Goal: Task Accomplishment & Management: Use online tool/utility

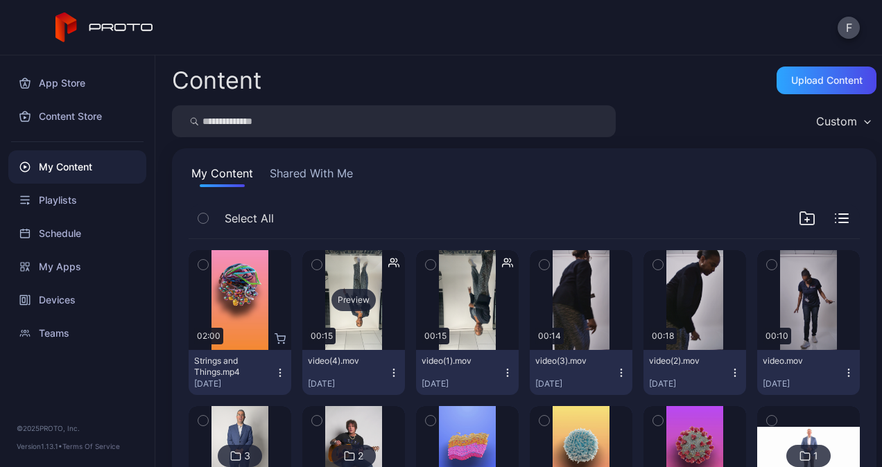
click at [353, 315] on div "Preview" at bounding box center [353, 300] width 103 height 100
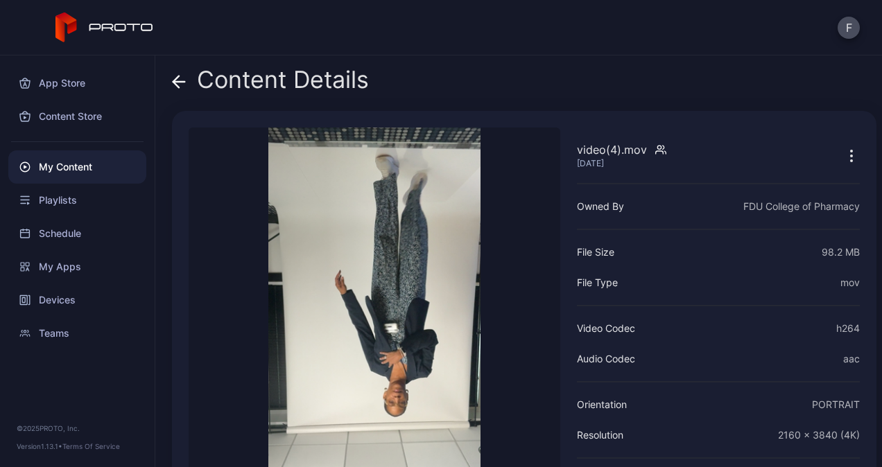
click at [843, 153] on icon "button" at bounding box center [851, 156] width 17 height 17
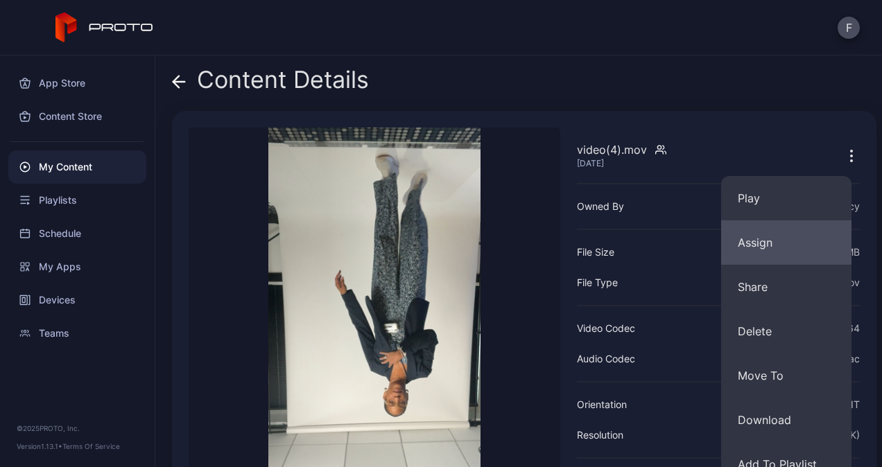
click at [764, 245] on button "Assign" at bounding box center [786, 243] width 130 height 44
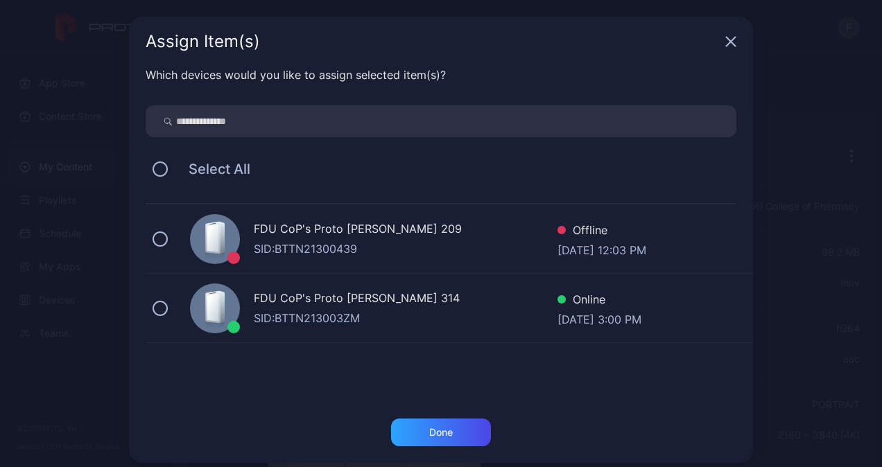
click at [309, 308] on div "FDU CoP's Proto [PERSON_NAME] 314" at bounding box center [406, 300] width 304 height 20
click at [407, 438] on div "Done" at bounding box center [441, 433] width 100 height 28
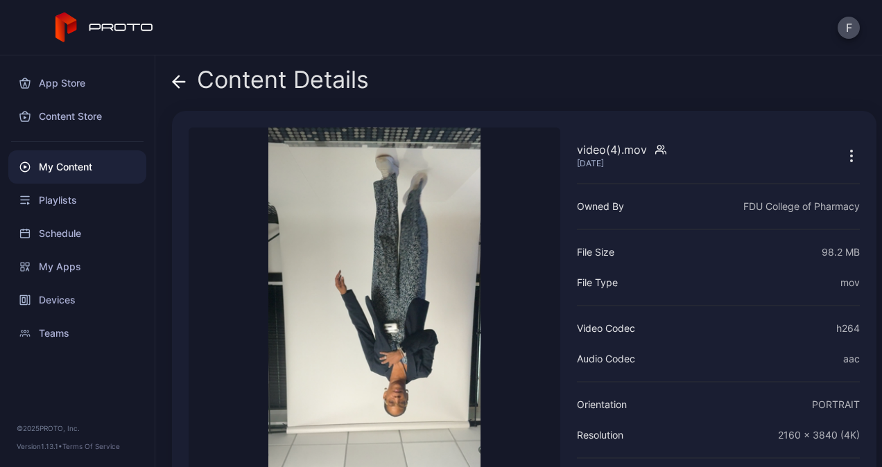
click at [843, 152] on icon "button" at bounding box center [851, 156] width 17 height 17
click at [843, 154] on icon "button" at bounding box center [851, 156] width 17 height 17
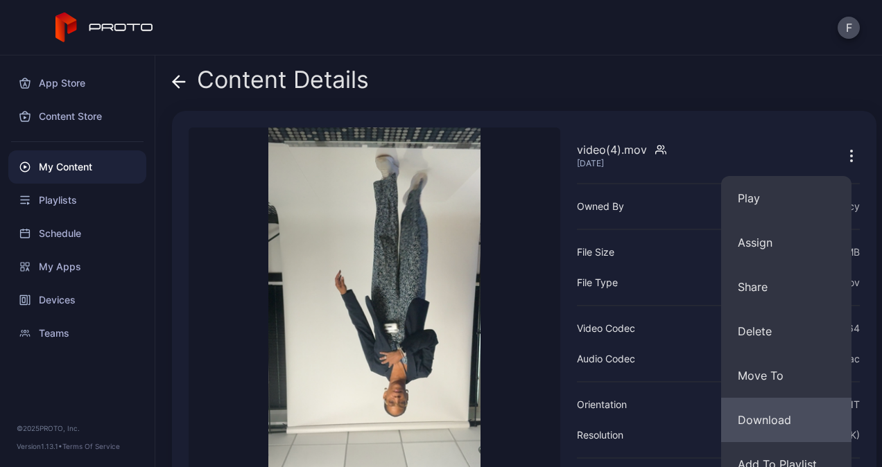
click at [777, 422] on button "Download" at bounding box center [786, 420] width 130 height 44
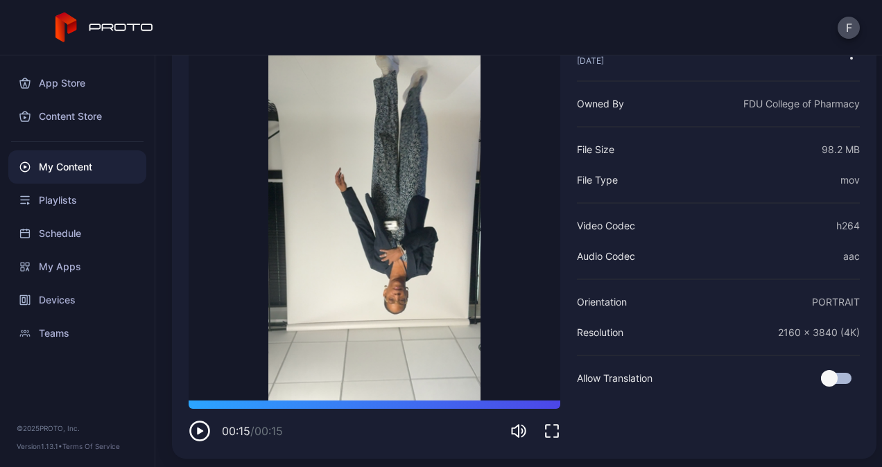
scroll to position [105, 0]
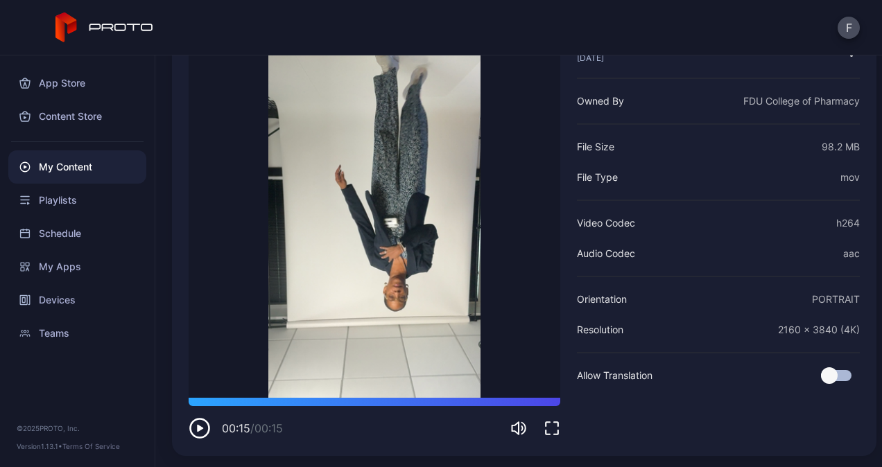
click at [197, 423] on icon "button" at bounding box center [200, 428] width 22 height 22
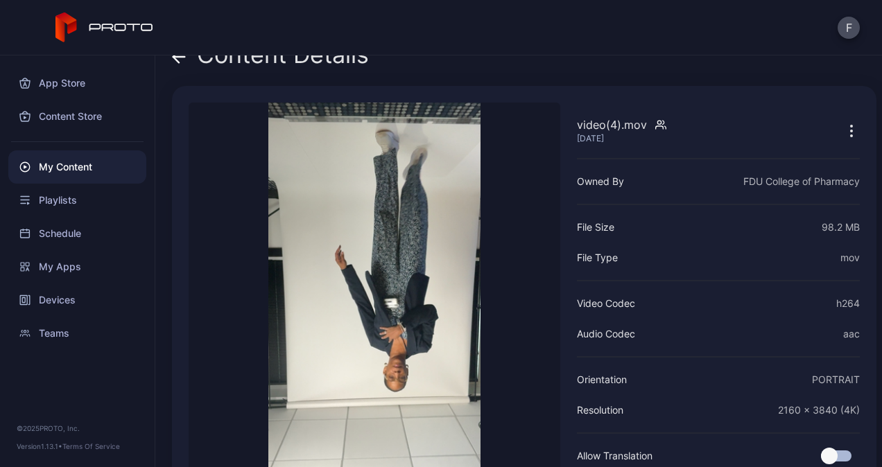
scroll to position [0, 0]
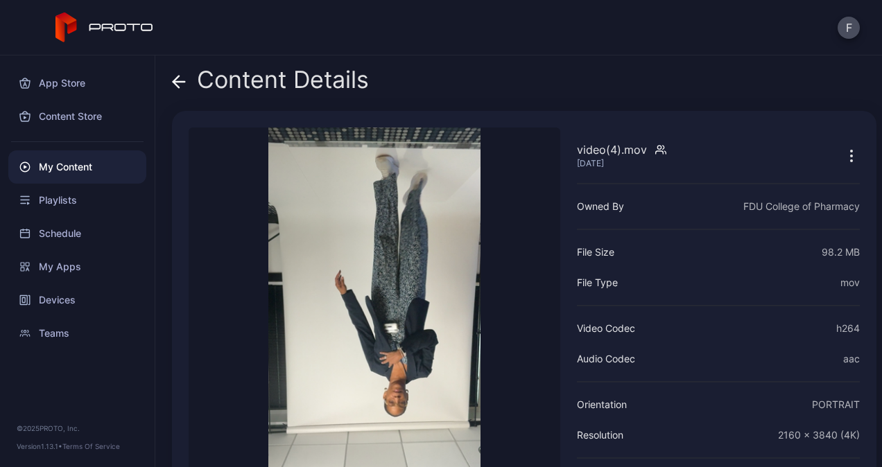
click at [183, 78] on icon at bounding box center [179, 82] width 14 height 14
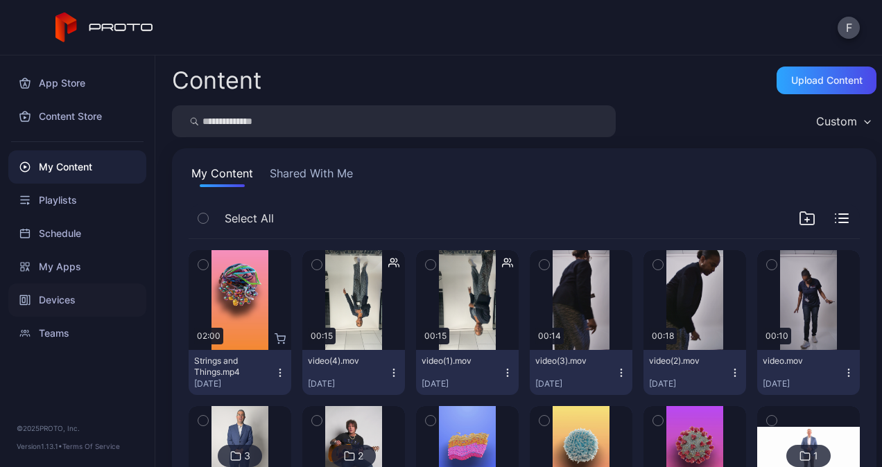
click at [58, 294] on div "Devices" at bounding box center [77, 300] width 138 height 33
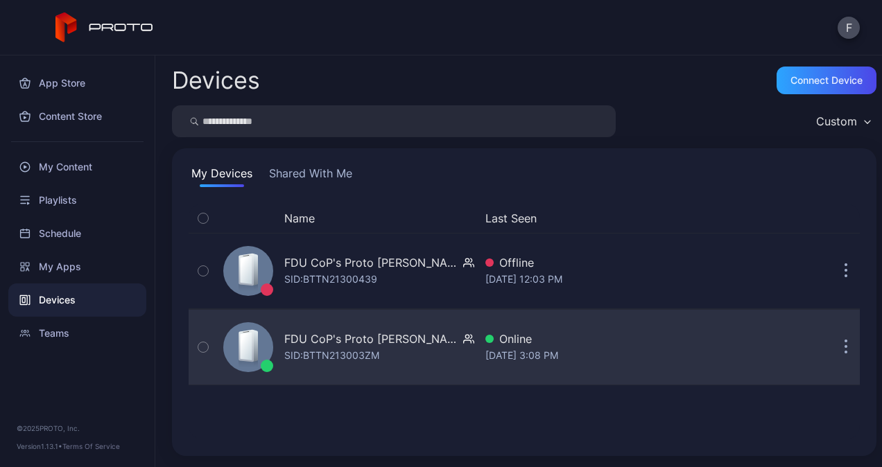
click at [337, 351] on div "SID: BTTN213003ZM" at bounding box center [331, 355] width 95 height 17
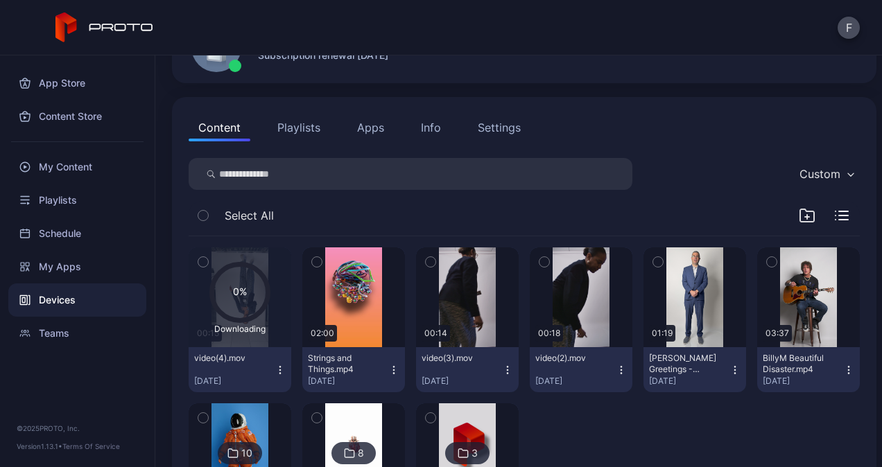
scroll to position [135, 0]
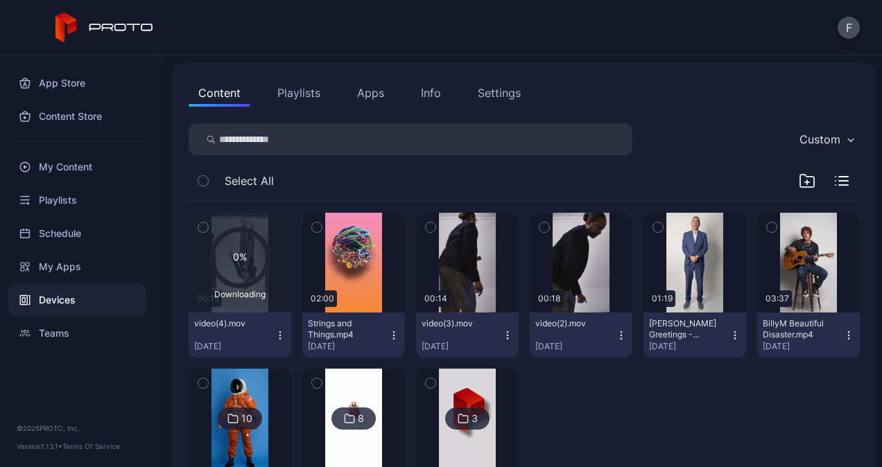
click at [281, 332] on icon "button" at bounding box center [280, 335] width 11 height 11
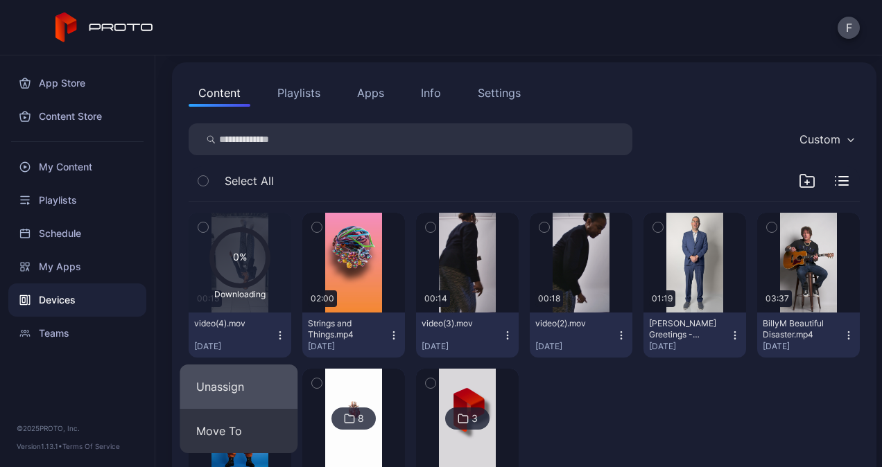
click at [220, 386] on button "Unassign" at bounding box center [239, 387] width 118 height 44
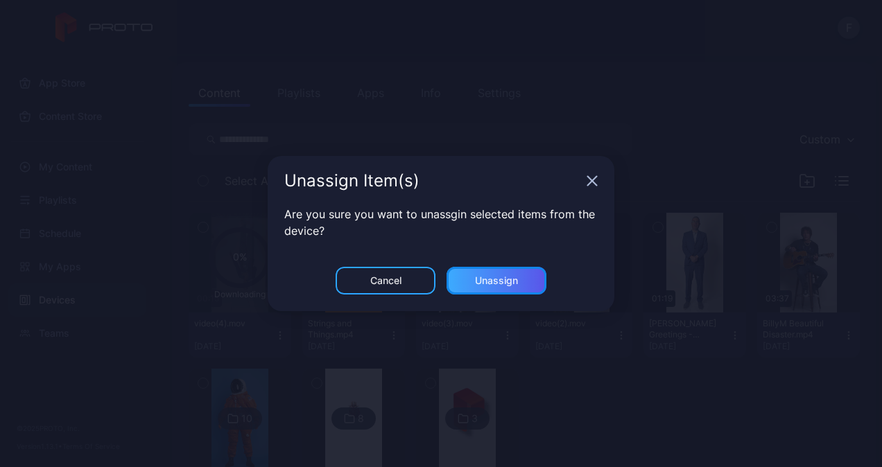
click at [474, 277] on div "Unassign" at bounding box center [497, 281] width 100 height 28
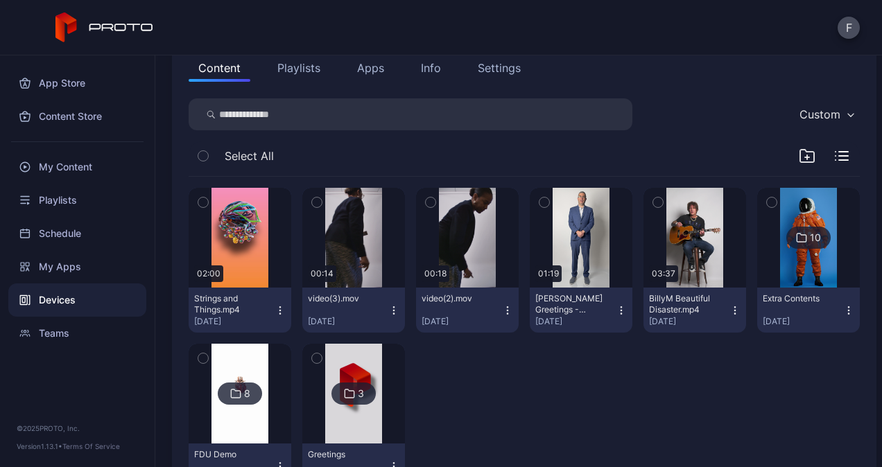
scroll to position [162, 0]
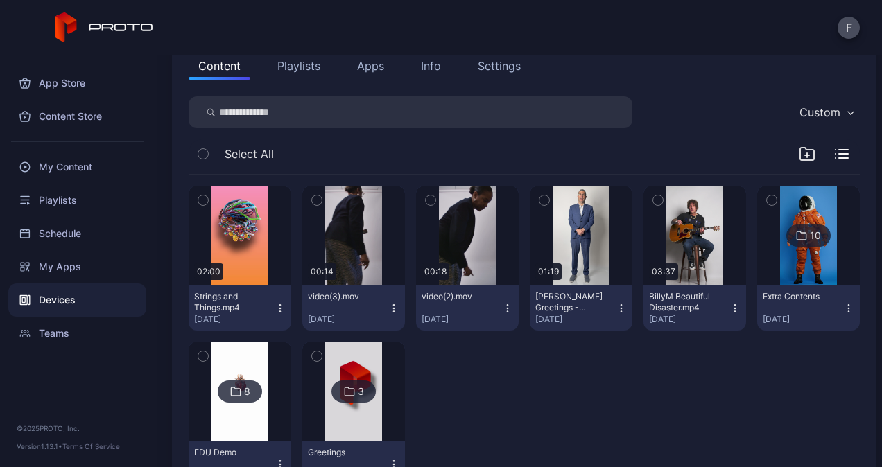
click at [390, 303] on icon "button" at bounding box center [393, 308] width 11 height 11
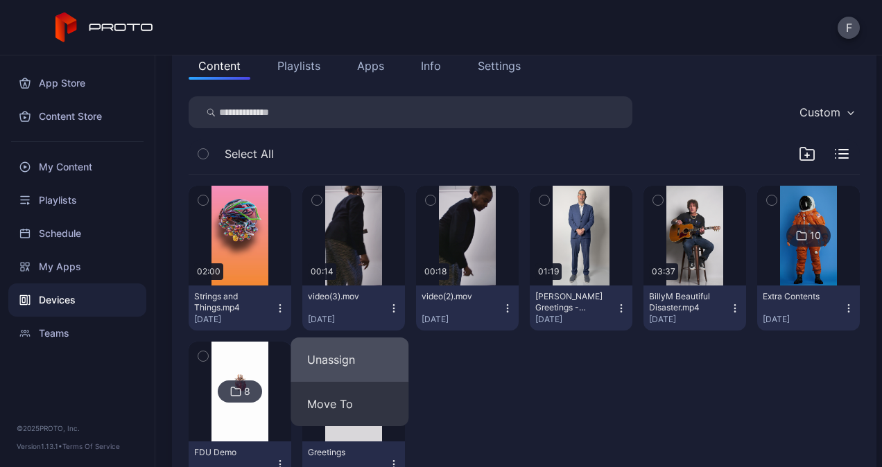
click at [336, 350] on button "Unassign" at bounding box center [350, 360] width 118 height 44
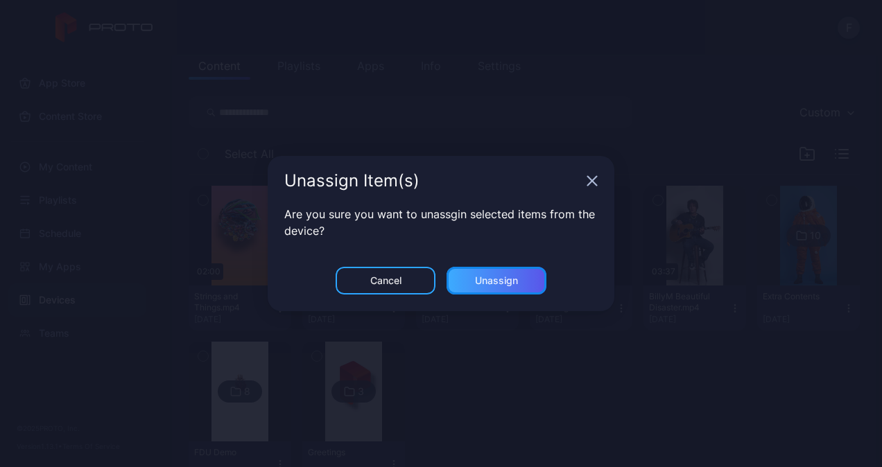
click at [485, 286] on div "Unassign" at bounding box center [497, 281] width 100 height 28
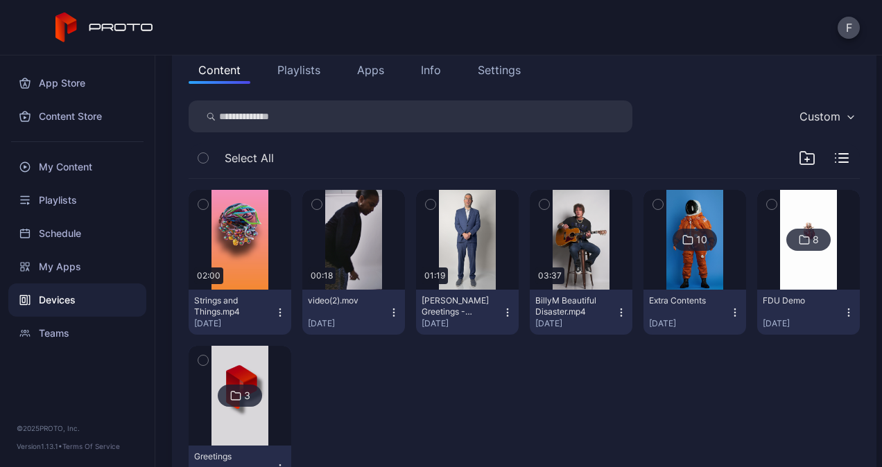
scroll to position [158, 0]
click at [381, 313] on div "video(2).mov Sep 25, 2025" at bounding box center [348, 312] width 80 height 34
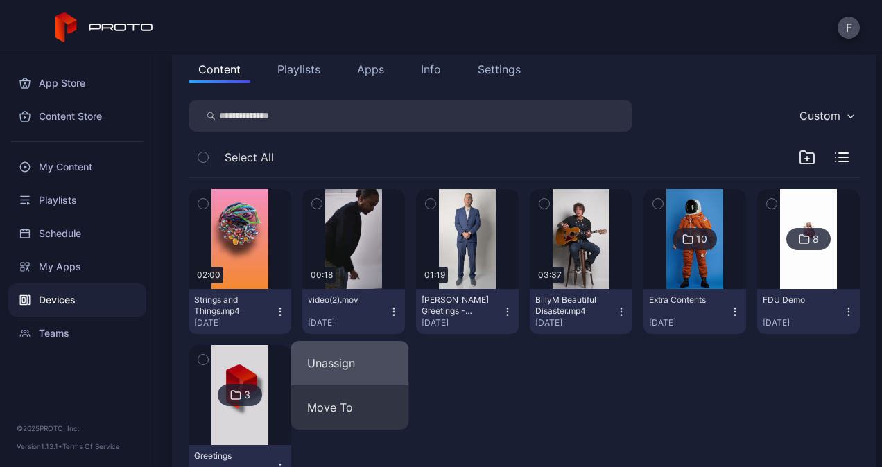
click at [331, 367] on button "Unassign" at bounding box center [350, 363] width 118 height 44
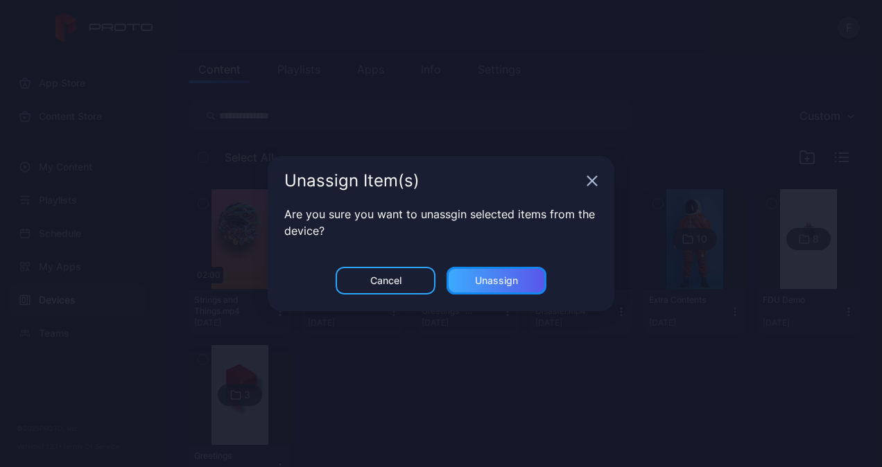
click at [493, 280] on div "Unassign" at bounding box center [496, 280] width 43 height 11
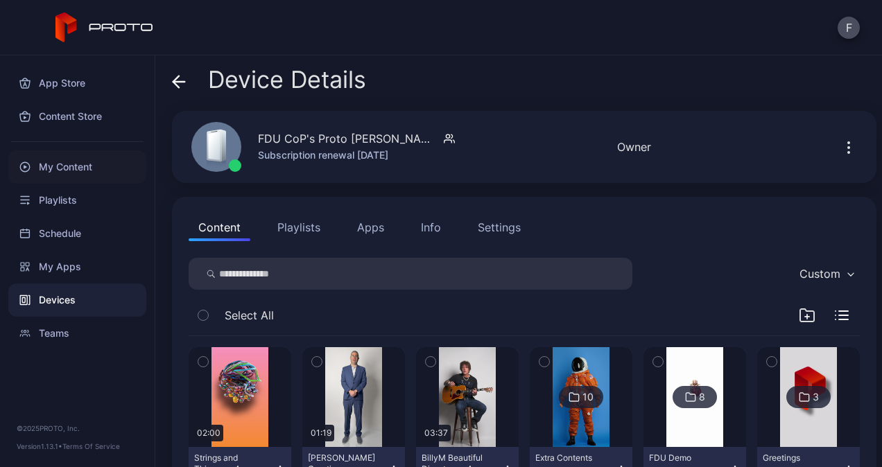
click at [51, 160] on div "My Content" at bounding box center [77, 166] width 138 height 33
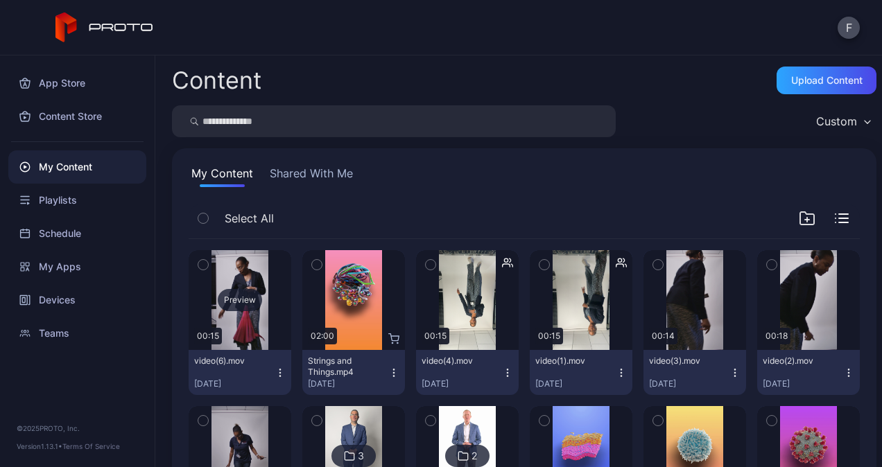
click at [239, 298] on div "Preview" at bounding box center [240, 300] width 44 height 22
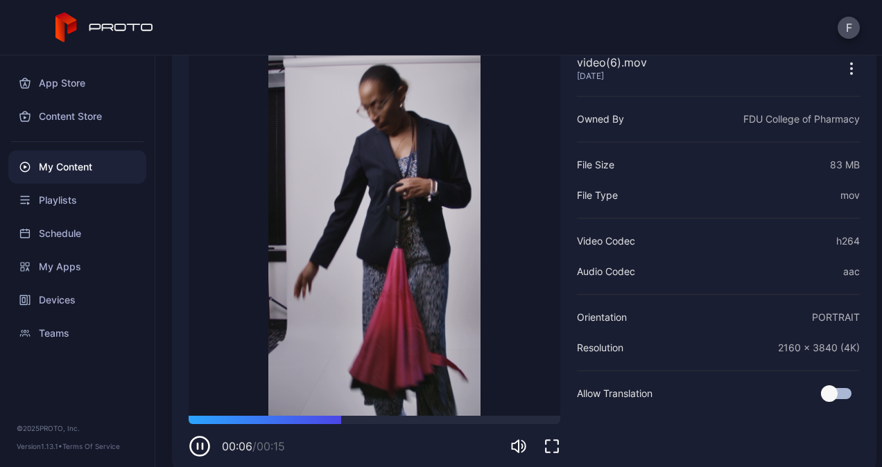
scroll to position [91, 0]
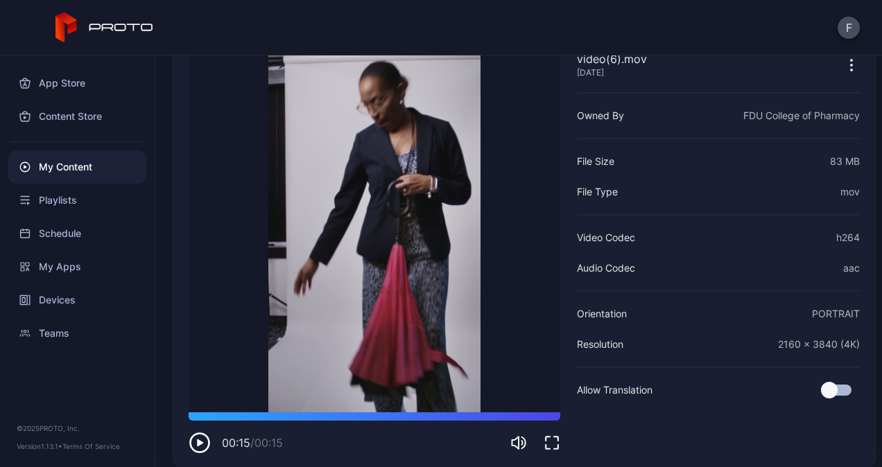
click at [630, 29] on div "F" at bounding box center [441, 27] width 882 height 55
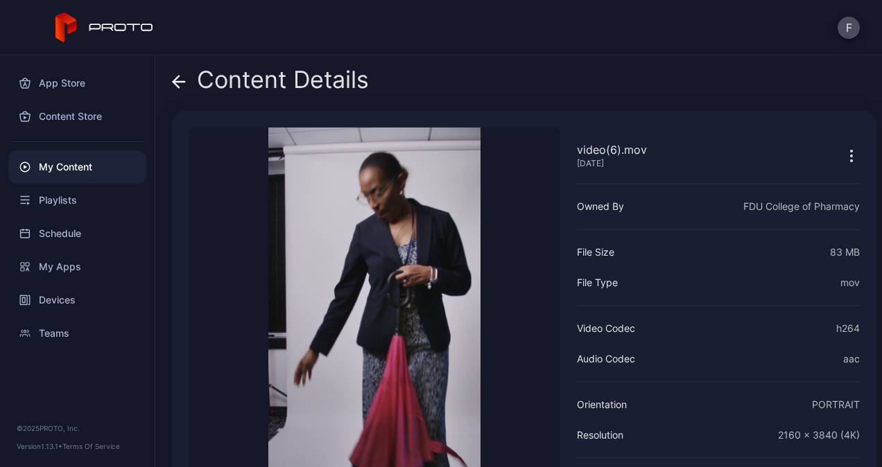
click at [174, 86] on icon at bounding box center [179, 82] width 14 height 14
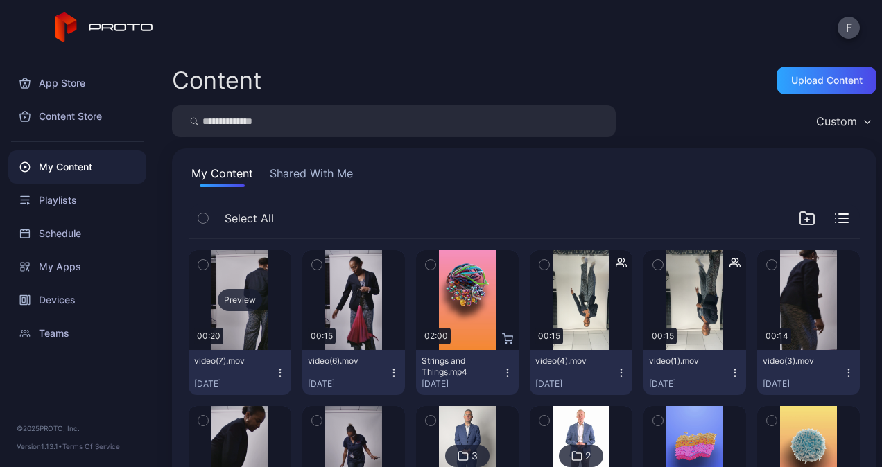
click at [234, 278] on div "Preview" at bounding box center [240, 300] width 103 height 100
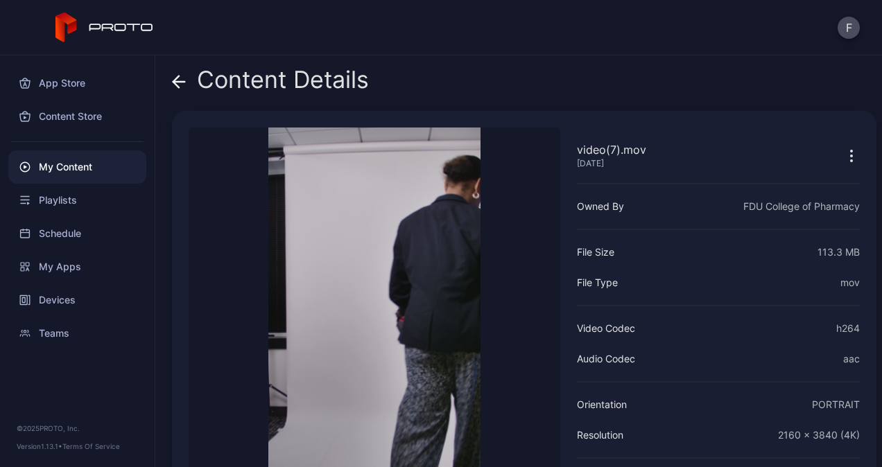
click at [174, 84] on icon at bounding box center [176, 82] width 6 height 12
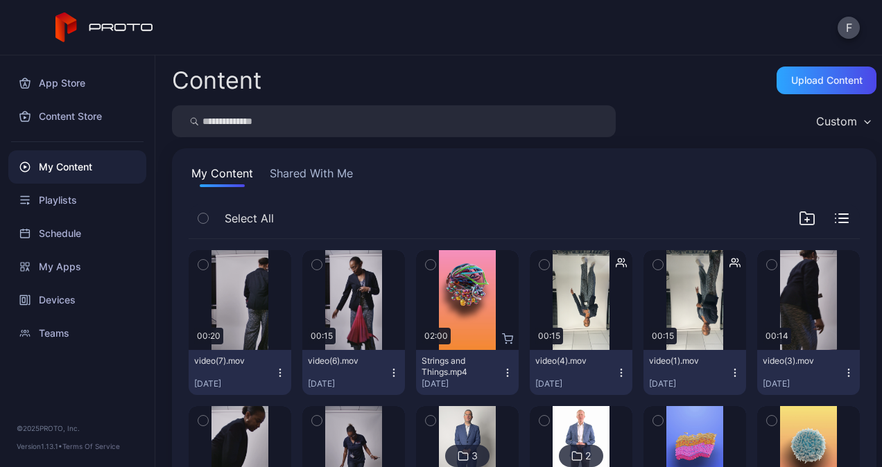
click at [279, 370] on icon "button" at bounding box center [279, 369] width 1 height 1
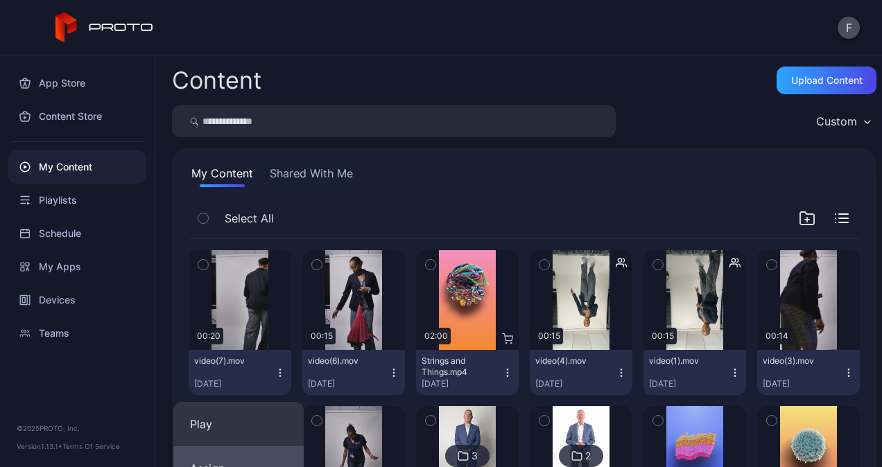
click at [227, 462] on button "Assign" at bounding box center [238, 469] width 130 height 44
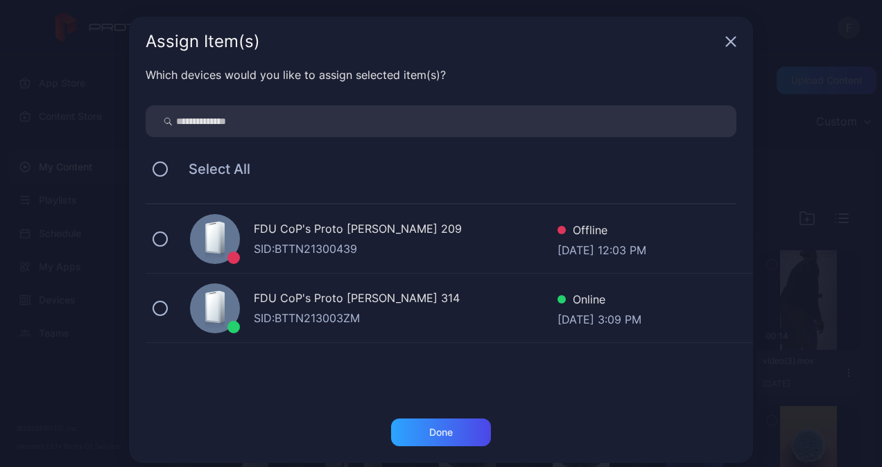
click at [318, 305] on div "FDU CoP's Proto [PERSON_NAME] 314" at bounding box center [406, 300] width 304 height 20
click at [405, 436] on div "Done" at bounding box center [441, 433] width 100 height 28
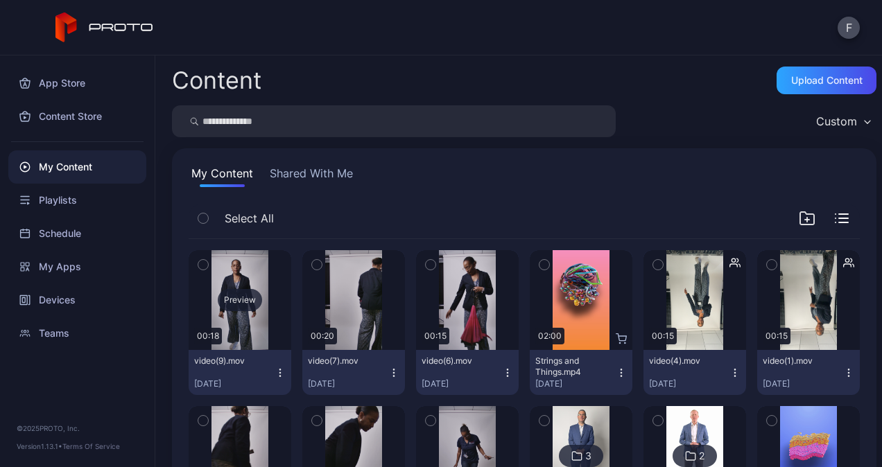
click at [241, 309] on div "Preview" at bounding box center [240, 300] width 44 height 22
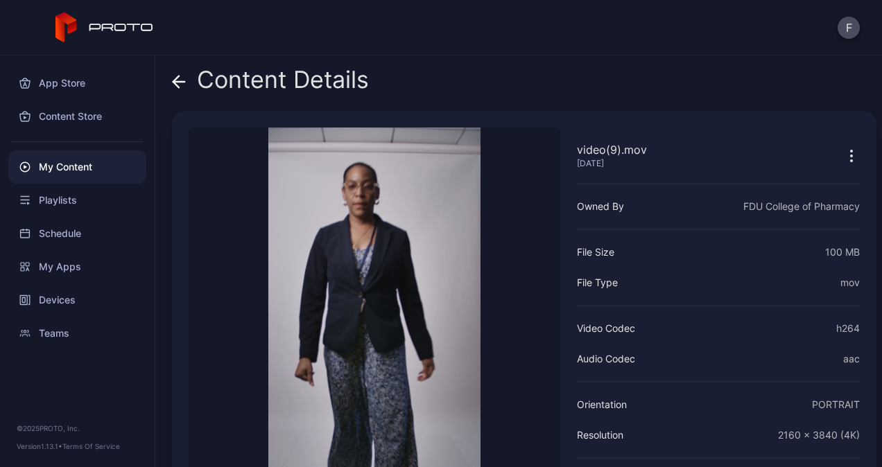
click at [176, 76] on icon at bounding box center [179, 82] width 14 height 14
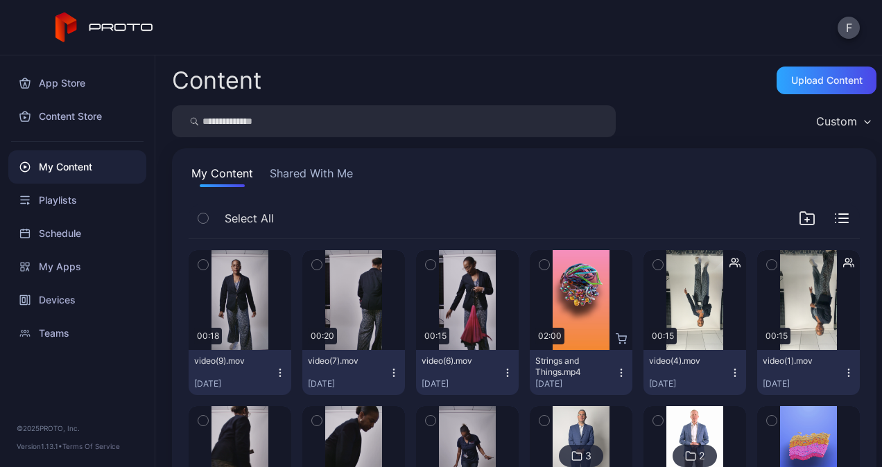
click at [273, 366] on button "video(9).mov [DATE]" at bounding box center [240, 372] width 103 height 45
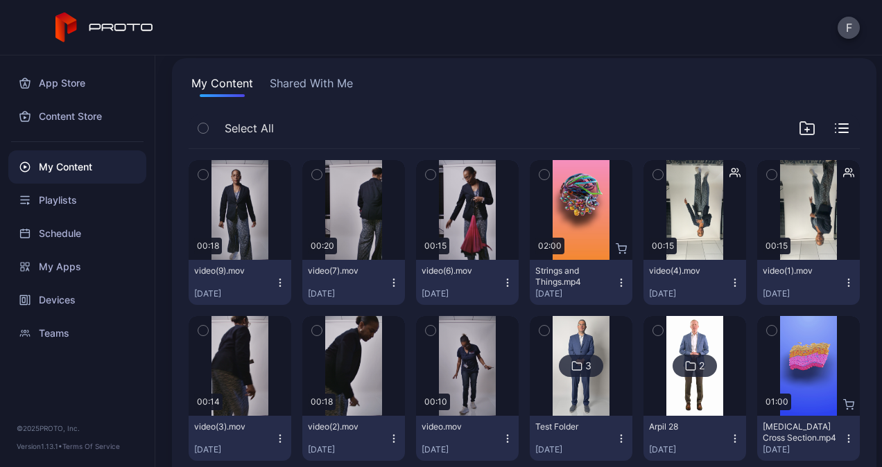
scroll to position [118, 0]
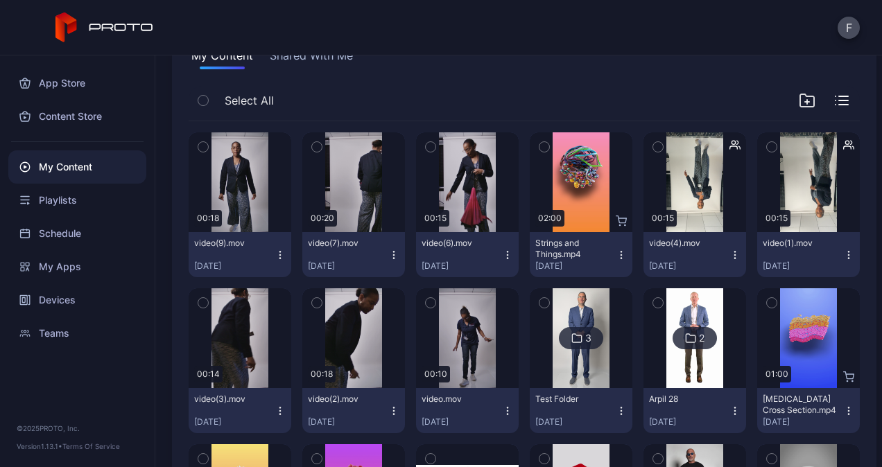
click at [275, 251] on icon "button" at bounding box center [280, 255] width 11 height 11
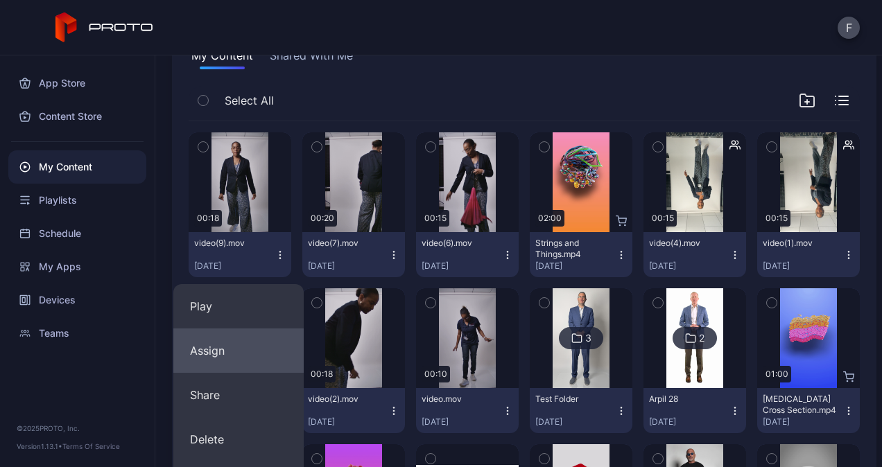
click at [212, 352] on button "Assign" at bounding box center [238, 351] width 130 height 44
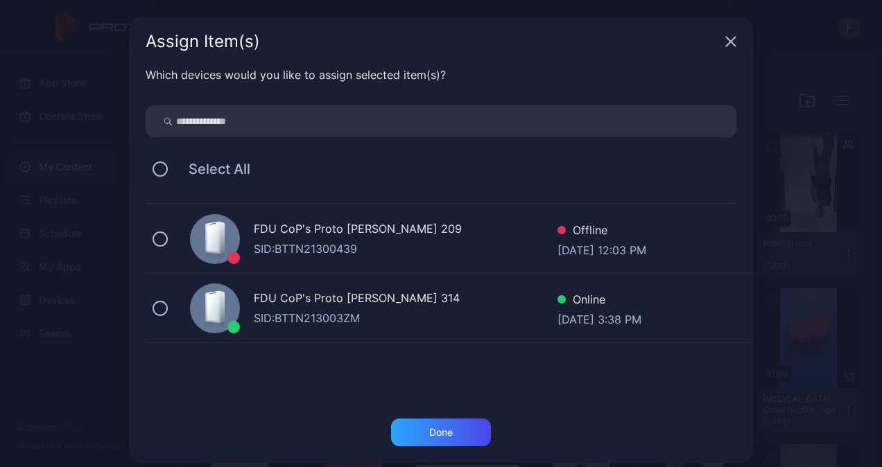
click at [289, 300] on div "FDU CoP's Proto [PERSON_NAME] 314" at bounding box center [406, 300] width 304 height 20
click at [418, 427] on div "Done" at bounding box center [441, 433] width 100 height 28
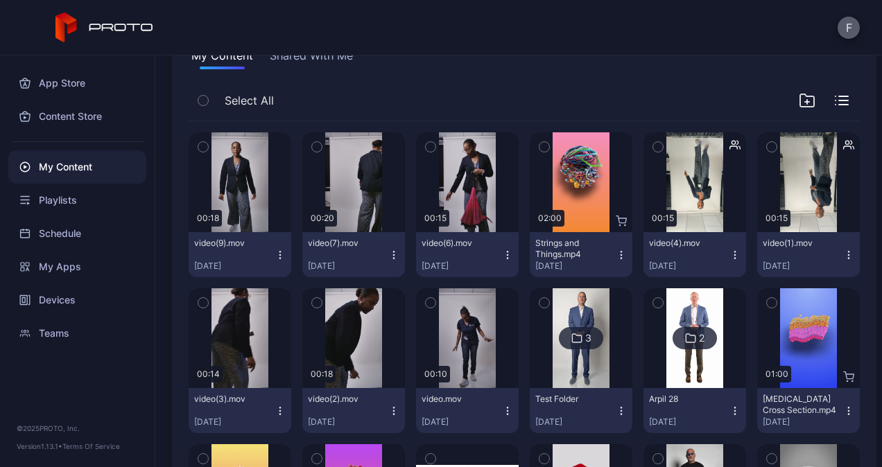
click at [847, 27] on button "F" at bounding box center [849, 28] width 22 height 22
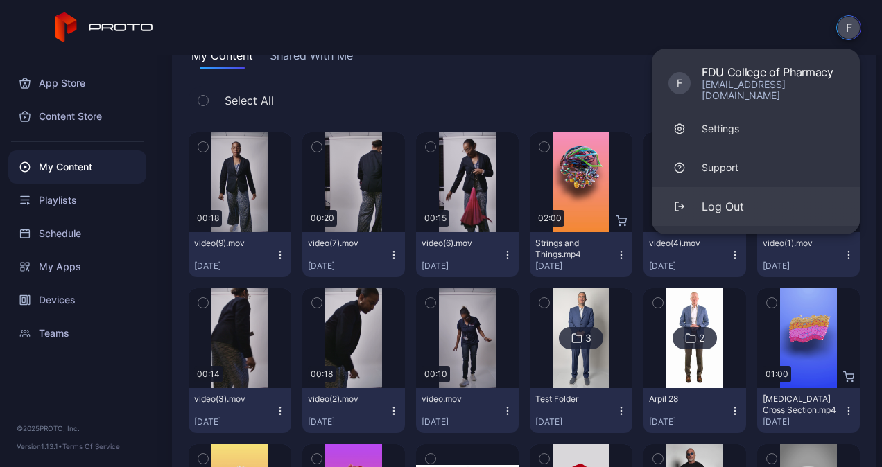
click at [728, 198] on div "Log Out" at bounding box center [723, 206] width 42 height 17
